Goal: Find specific page/section

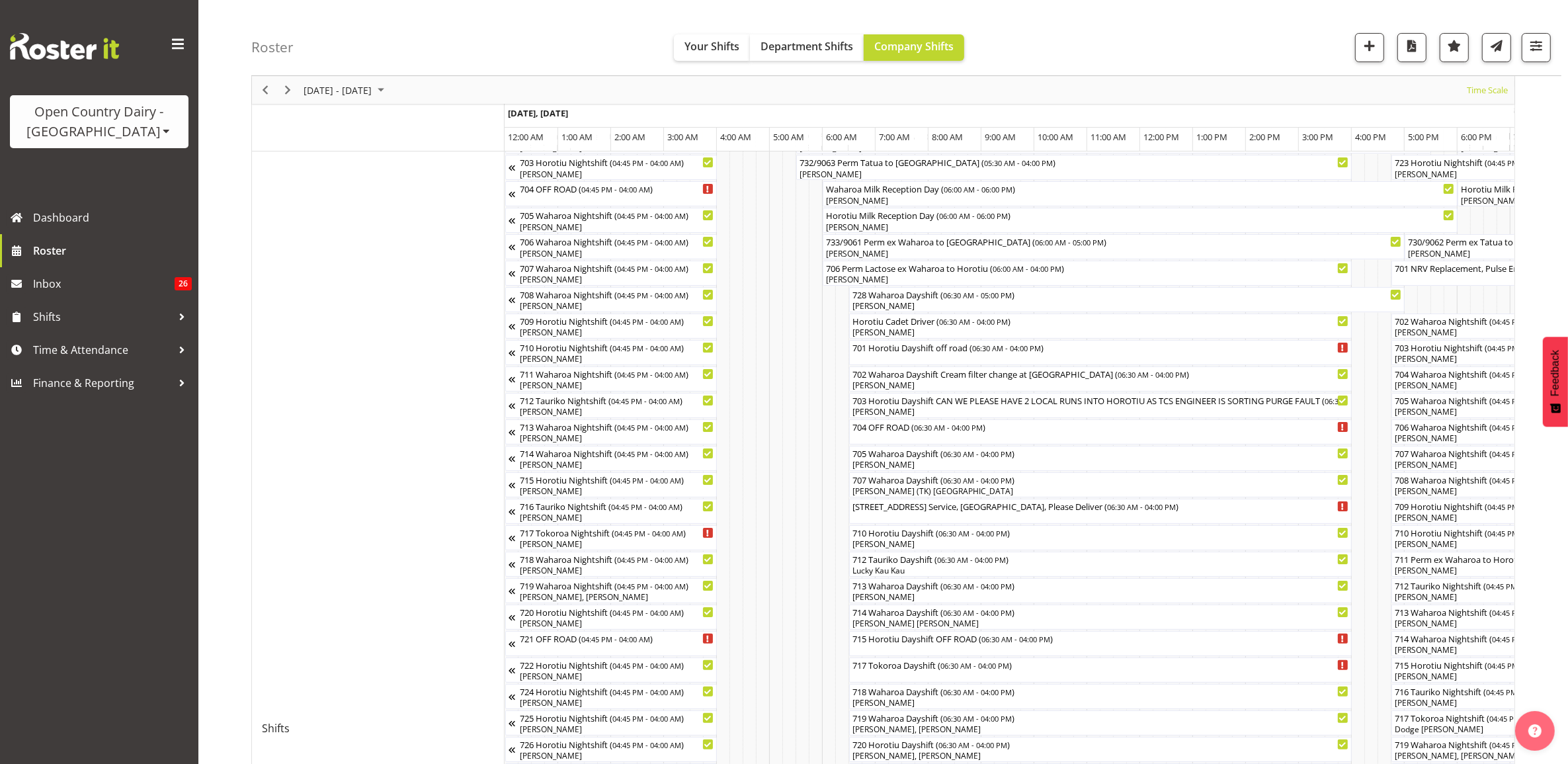
scroll to position [0, 7046]
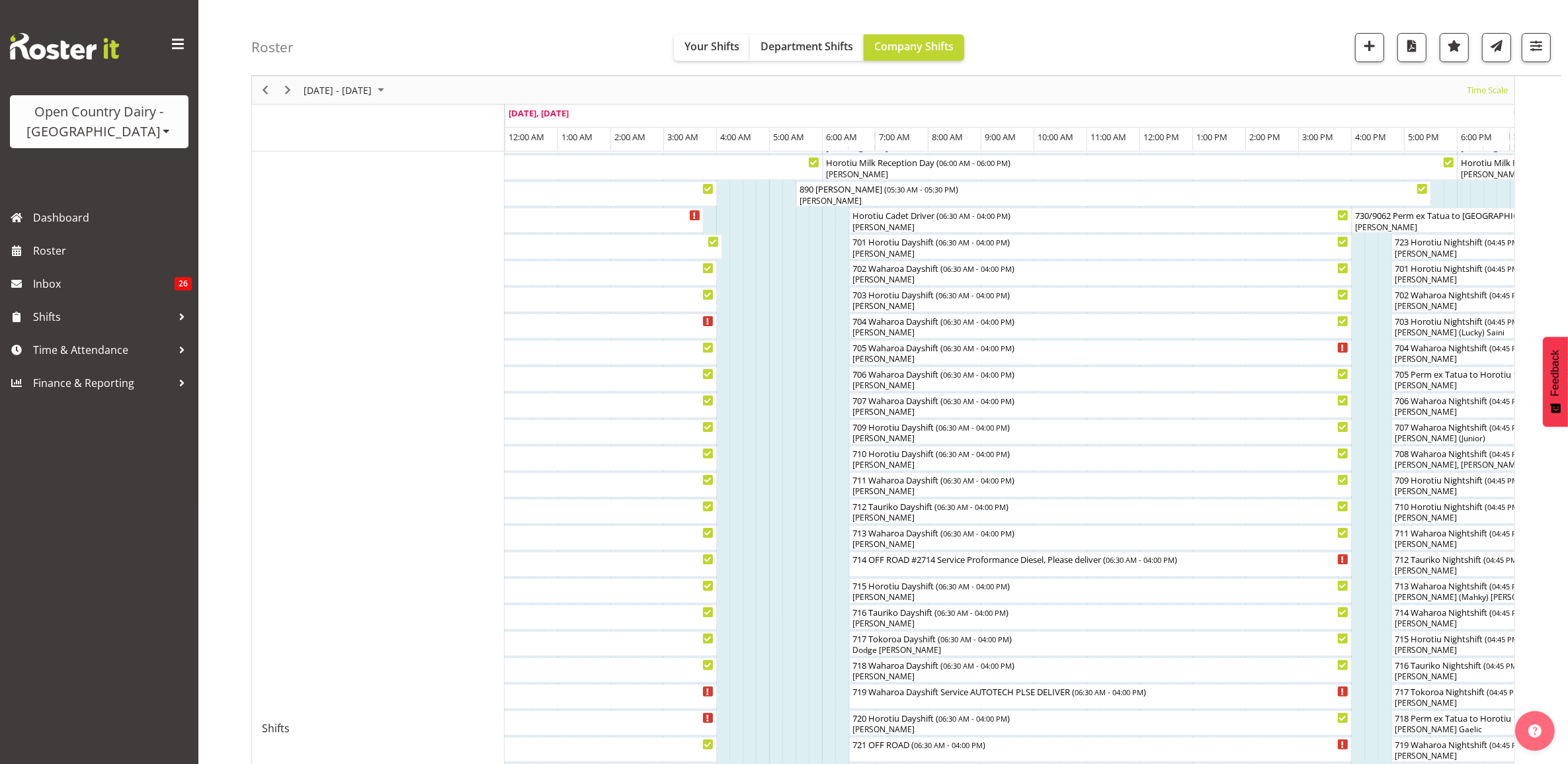
click at [96, 136] on div "Open Country Dairy - [GEOGRAPHIC_DATA]" at bounding box center [99, 122] width 152 height 40
click at [126, 170] on link "Open Country Dairy - [GEOGRAPHIC_DATA]" at bounding box center [137, 168] width 256 height 24
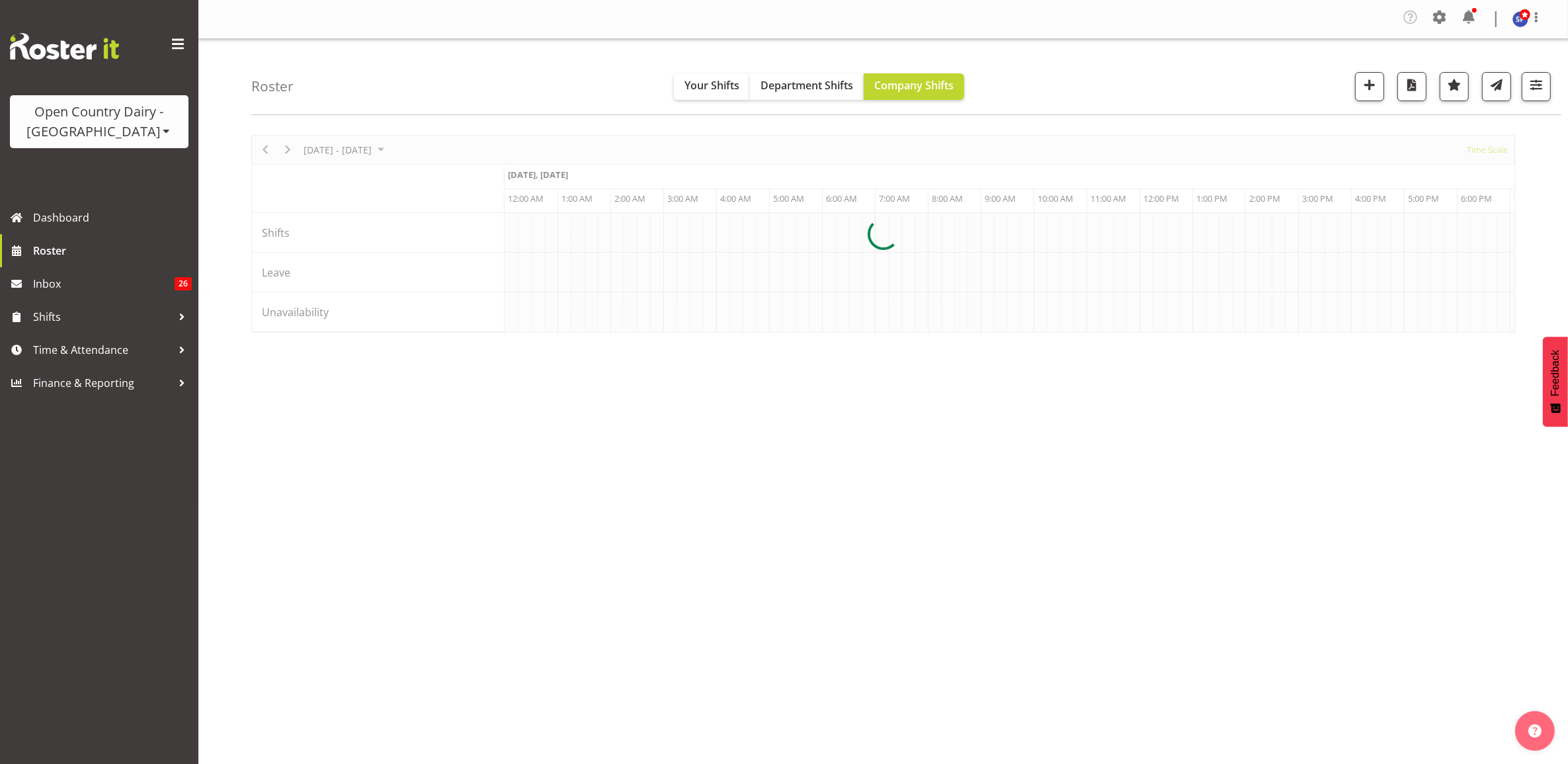
scroll to position [0, 6350]
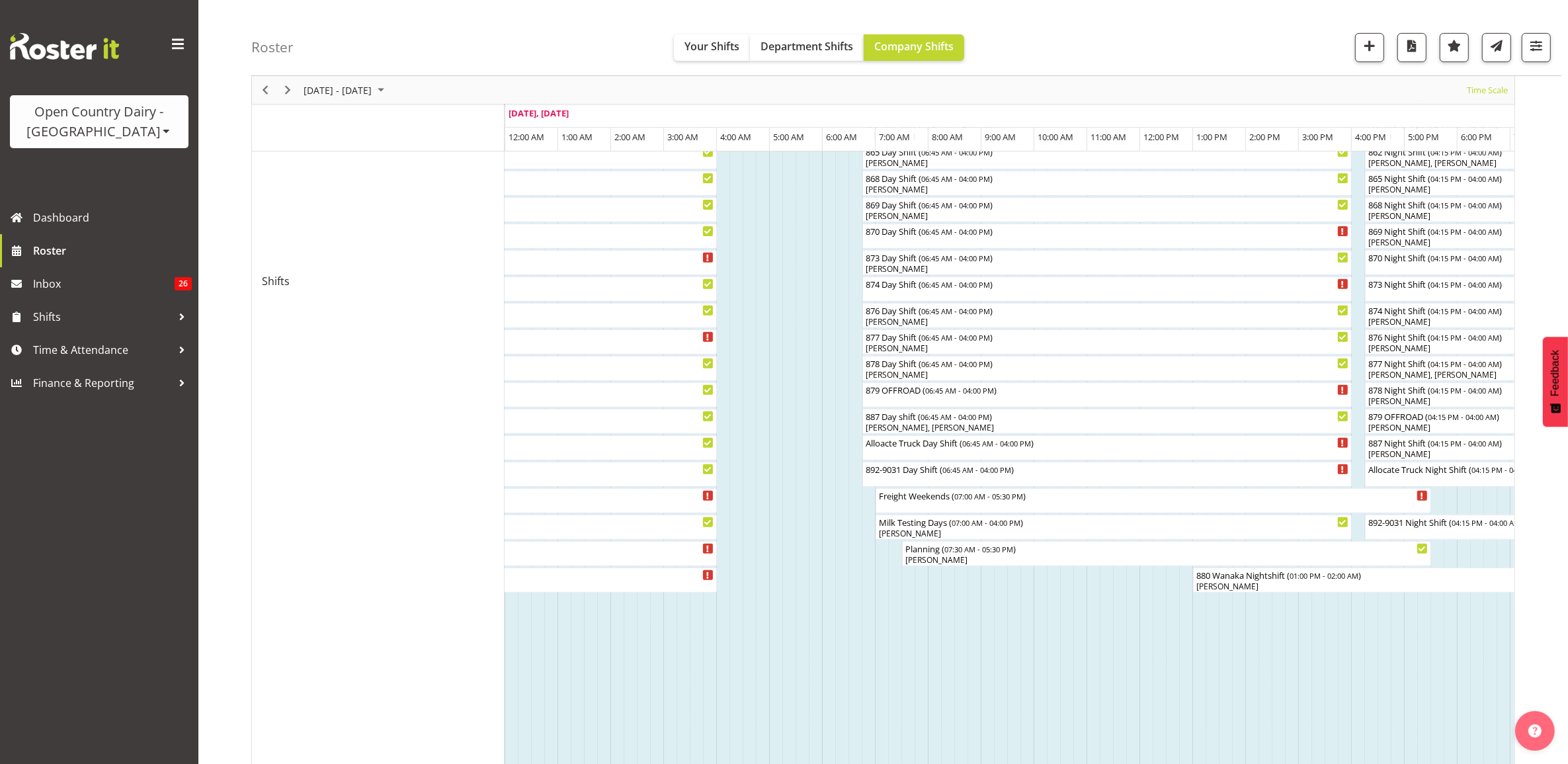
scroll to position [496, 0]
